Goal: Task Accomplishment & Management: Use online tool/utility

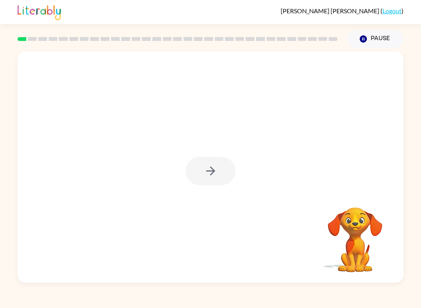
click at [228, 162] on div at bounding box center [211, 171] width 50 height 28
click at [217, 172] on icon "button" at bounding box center [211, 171] width 14 height 14
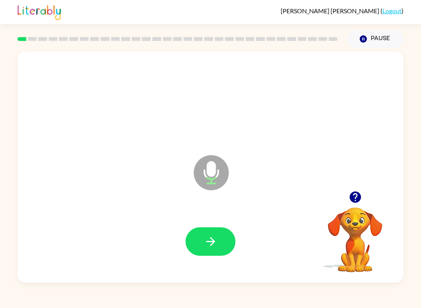
click at [221, 249] on button "button" at bounding box center [211, 242] width 50 height 28
click at [214, 247] on icon "button" at bounding box center [211, 242] width 14 height 14
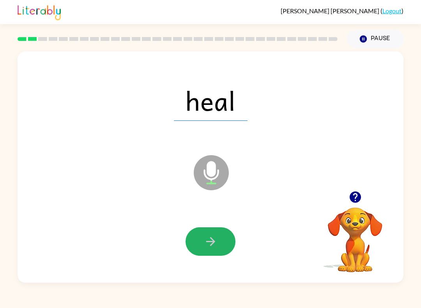
click at [217, 248] on icon "button" at bounding box center [211, 242] width 14 height 14
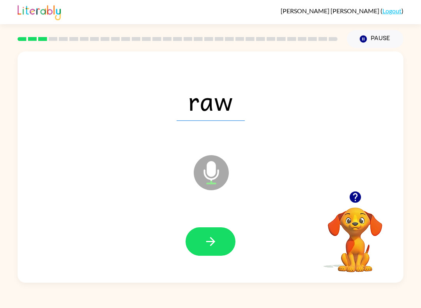
click at [208, 253] on button "button" at bounding box center [211, 242] width 50 height 28
click at [209, 243] on icon "button" at bounding box center [211, 242] width 14 height 14
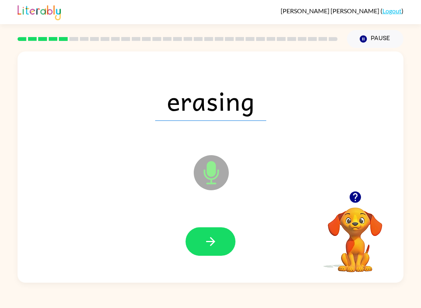
click at [214, 243] on icon "button" at bounding box center [210, 241] width 9 height 9
click at [215, 245] on icon "button" at bounding box center [211, 242] width 14 height 14
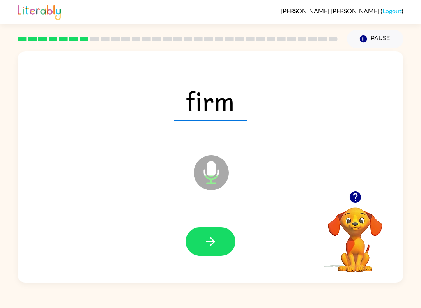
click at [209, 239] on icon "button" at bounding box center [211, 242] width 14 height 14
click at [219, 244] on button "button" at bounding box center [211, 242] width 50 height 28
click at [211, 236] on icon "button" at bounding box center [211, 242] width 14 height 14
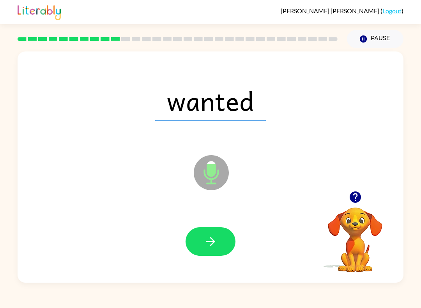
click at [203, 236] on button "button" at bounding box center [211, 242] width 50 height 28
click at [214, 245] on icon "button" at bounding box center [211, 242] width 14 height 14
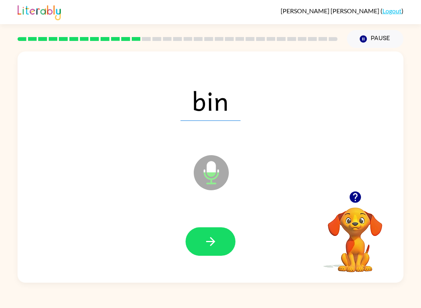
click at [210, 241] on icon "button" at bounding box center [211, 242] width 14 height 14
click at [217, 239] on icon "button" at bounding box center [211, 242] width 14 height 14
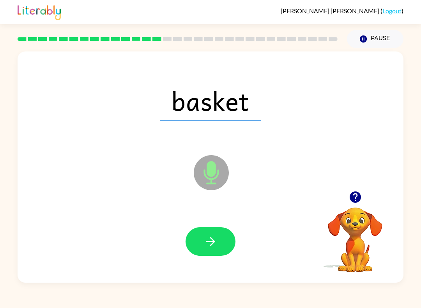
click at [203, 248] on button "button" at bounding box center [211, 242] width 50 height 28
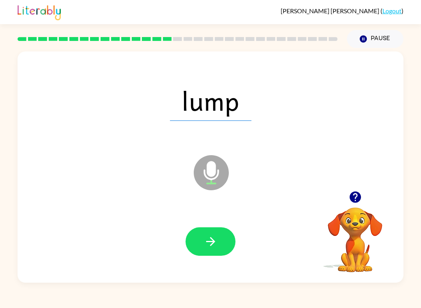
click at [202, 244] on button "button" at bounding box center [211, 242] width 50 height 28
click at [212, 229] on button "button" at bounding box center [211, 242] width 50 height 28
click at [208, 245] on icon "button" at bounding box center [211, 242] width 14 height 14
click at [216, 244] on icon "button" at bounding box center [211, 242] width 14 height 14
click at [214, 251] on button "button" at bounding box center [211, 242] width 50 height 28
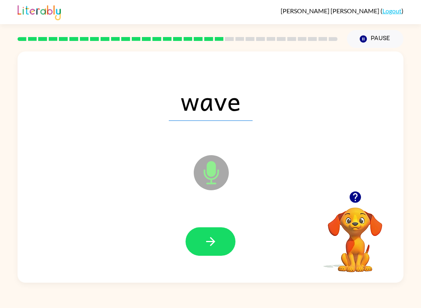
click at [213, 240] on icon "button" at bounding box center [210, 241] width 9 height 9
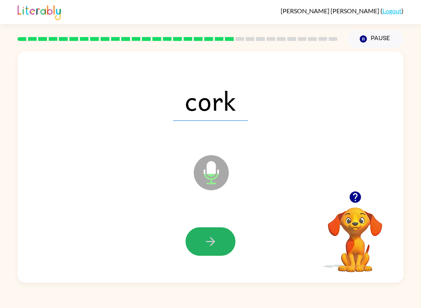
click at [219, 243] on button "button" at bounding box center [211, 242] width 50 height 28
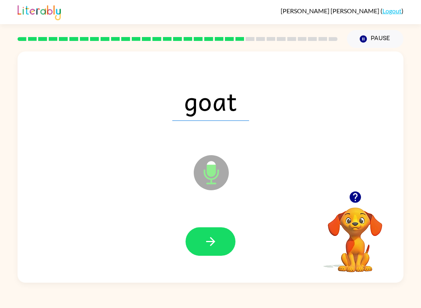
click at [207, 246] on icon "button" at bounding box center [211, 242] width 14 height 14
click at [207, 243] on icon "button" at bounding box center [211, 242] width 14 height 14
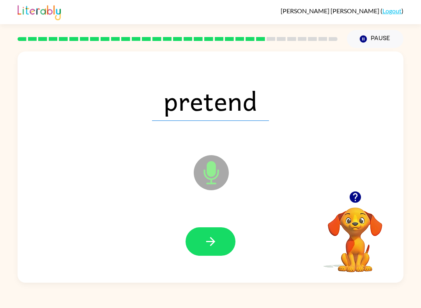
click at [210, 240] on icon "button" at bounding box center [211, 242] width 14 height 14
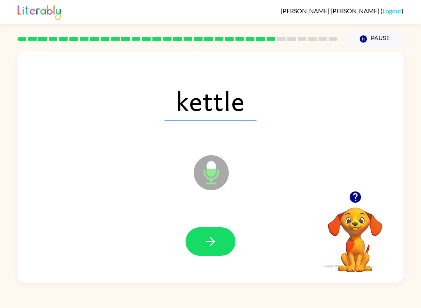
click at [206, 255] on button "button" at bounding box center [211, 242] width 50 height 28
click at [213, 245] on icon "button" at bounding box center [210, 241] width 9 height 9
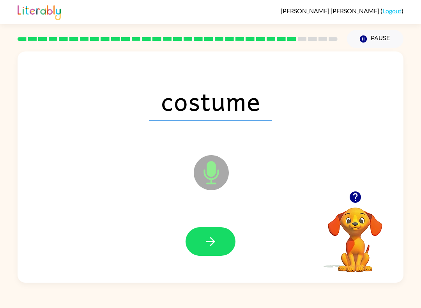
click at [215, 245] on icon "button" at bounding box center [211, 242] width 14 height 14
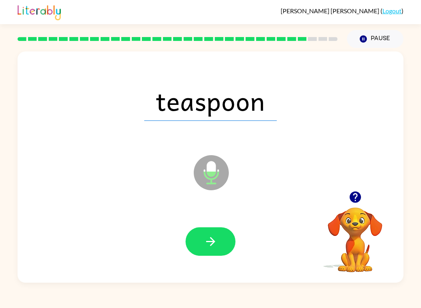
click at [208, 241] on icon "button" at bounding box center [211, 242] width 14 height 14
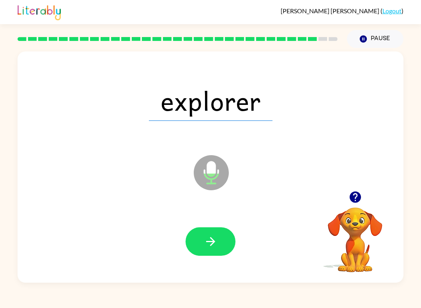
click at [210, 244] on icon "button" at bounding box center [211, 242] width 14 height 14
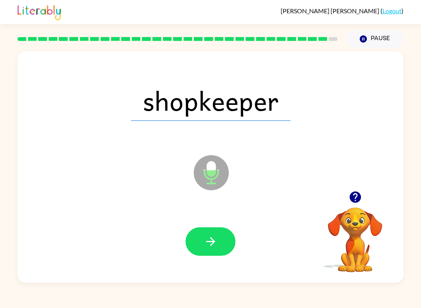
click at [208, 247] on icon "button" at bounding box center [211, 242] width 14 height 14
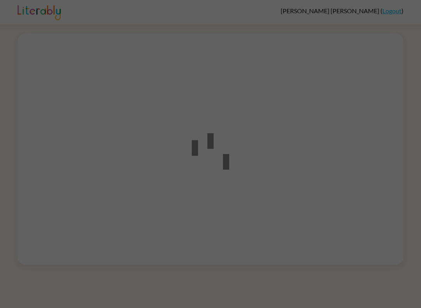
click at [174, 174] on div at bounding box center [210, 154] width 421 height 308
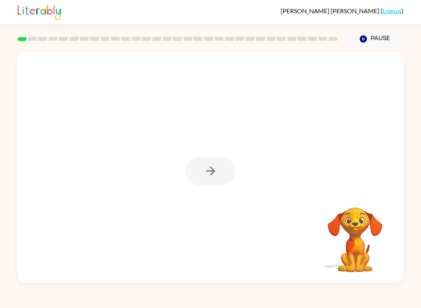
click at [224, 172] on div at bounding box center [211, 171] width 50 height 28
click at [224, 175] on button "button" at bounding box center [211, 171] width 50 height 28
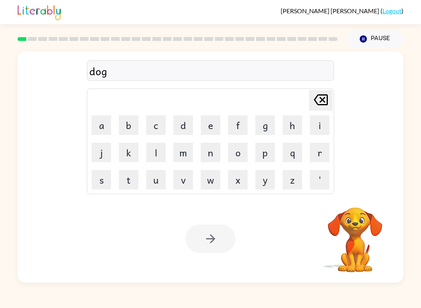
click at [209, 237] on div at bounding box center [211, 239] width 50 height 28
click at [210, 240] on div at bounding box center [211, 239] width 50 height 28
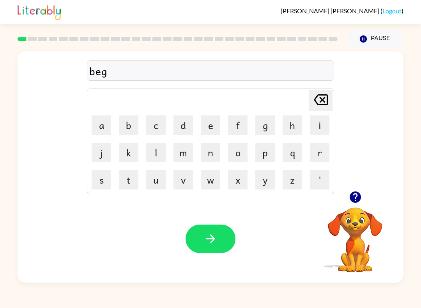
click at [214, 244] on icon "button" at bounding box center [211, 239] width 14 height 14
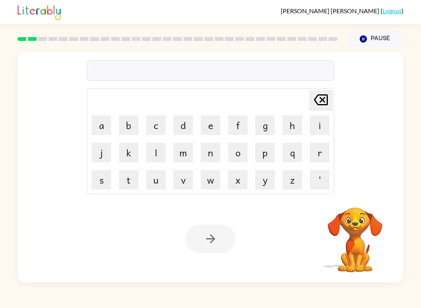
click at [210, 225] on div "Your browser must support playing .mp4 files to use Literably. Please try using…" at bounding box center [211, 239] width 386 height 88
click at [213, 242] on div at bounding box center [211, 239] width 50 height 28
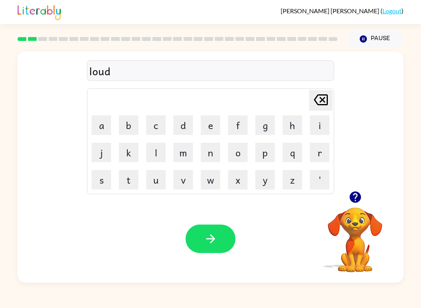
click at [213, 232] on button "button" at bounding box center [211, 239] width 50 height 28
click at [104, 126] on button "a" at bounding box center [102, 126] width 20 height 20
click at [217, 242] on icon "button" at bounding box center [211, 239] width 14 height 14
click at [201, 244] on button "button" at bounding box center [211, 239] width 50 height 28
click at [210, 260] on div "Your browser must support playing .mp4 files to use Literably. Please try using…" at bounding box center [211, 239] width 386 height 88
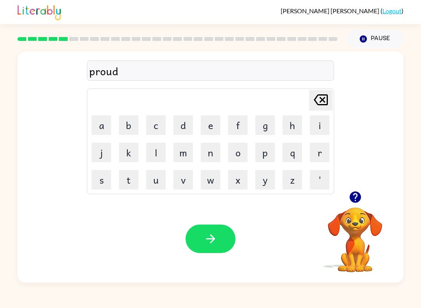
click at [210, 260] on div "Your browser must support playing .mp4 files to use Literably. Please try using…" at bounding box center [211, 239] width 386 height 88
click at [215, 246] on button "button" at bounding box center [211, 239] width 50 height 28
click at [218, 233] on button "button" at bounding box center [211, 239] width 50 height 28
click at [217, 240] on icon "button" at bounding box center [211, 239] width 14 height 14
click at [218, 243] on button "button" at bounding box center [211, 239] width 50 height 28
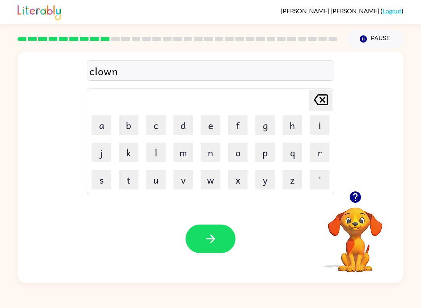
click at [202, 225] on button "button" at bounding box center [211, 239] width 50 height 28
click at [219, 253] on button "button" at bounding box center [211, 239] width 50 height 28
click at [202, 262] on div "Your browser must support playing .mp4 files to use Literably. Please try using…" at bounding box center [211, 239] width 386 height 88
click at [201, 253] on button "button" at bounding box center [211, 239] width 50 height 28
click at [213, 249] on button "button" at bounding box center [211, 239] width 50 height 28
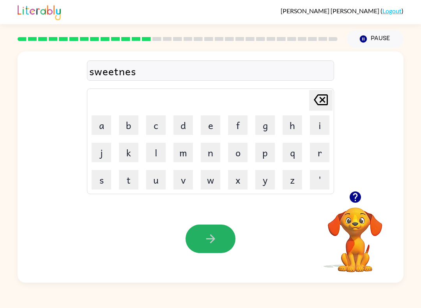
click at [219, 239] on button "button" at bounding box center [211, 239] width 50 height 28
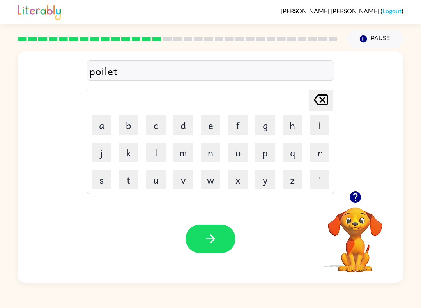
click at [215, 231] on button "button" at bounding box center [211, 239] width 50 height 28
click at [203, 258] on div "Your browser must support playing .mp4 files to use Literably. Please try using…" at bounding box center [211, 239] width 386 height 88
click at [208, 240] on icon "button" at bounding box center [211, 239] width 14 height 14
click at [220, 242] on button "button" at bounding box center [211, 239] width 50 height 28
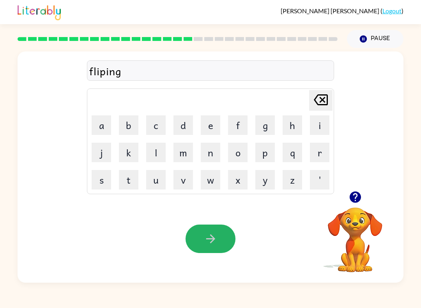
click at [205, 240] on icon "button" at bounding box center [211, 239] width 14 height 14
click at [210, 233] on icon "button" at bounding box center [211, 239] width 14 height 14
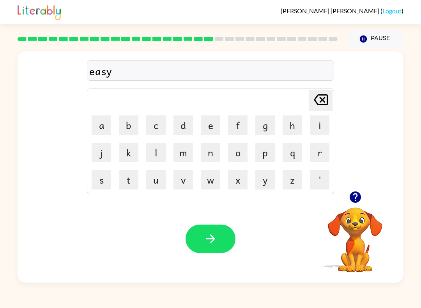
click at [218, 253] on button "button" at bounding box center [211, 239] width 50 height 28
click at [201, 240] on button "button" at bounding box center [211, 239] width 50 height 28
click at [211, 243] on icon "button" at bounding box center [210, 239] width 9 height 9
click at [214, 244] on icon "button" at bounding box center [211, 239] width 14 height 14
click at [203, 234] on button "button" at bounding box center [211, 239] width 50 height 28
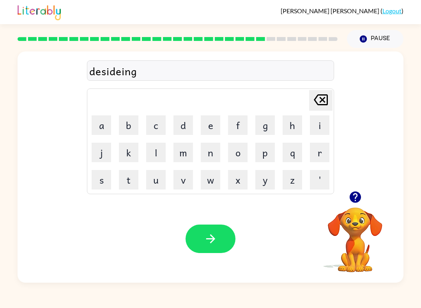
click at [219, 232] on button "button" at bounding box center [211, 239] width 50 height 28
click at [211, 252] on button "button" at bounding box center [211, 239] width 50 height 28
click at [221, 249] on button "button" at bounding box center [211, 239] width 50 height 28
click at [211, 229] on button "button" at bounding box center [211, 239] width 50 height 28
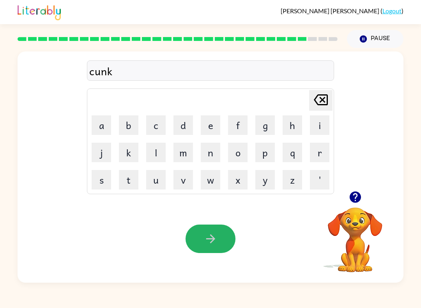
click at [220, 244] on button "button" at bounding box center [211, 239] width 50 height 28
click at [217, 243] on icon "button" at bounding box center [211, 239] width 14 height 14
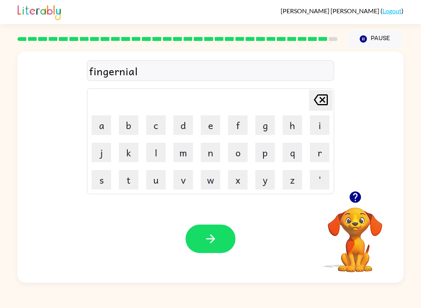
click at [221, 244] on button "button" at bounding box center [211, 239] width 50 height 28
